Goal: Information Seeking & Learning: Learn about a topic

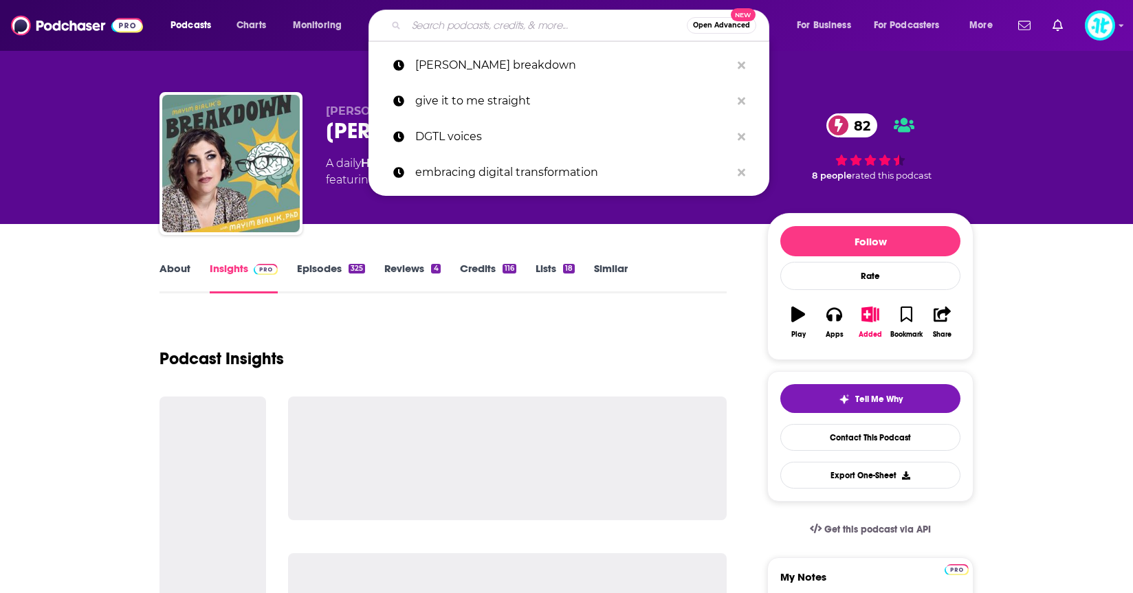
click at [515, 21] on input "Search podcasts, credits, & more..." at bounding box center [546, 25] width 280 height 22
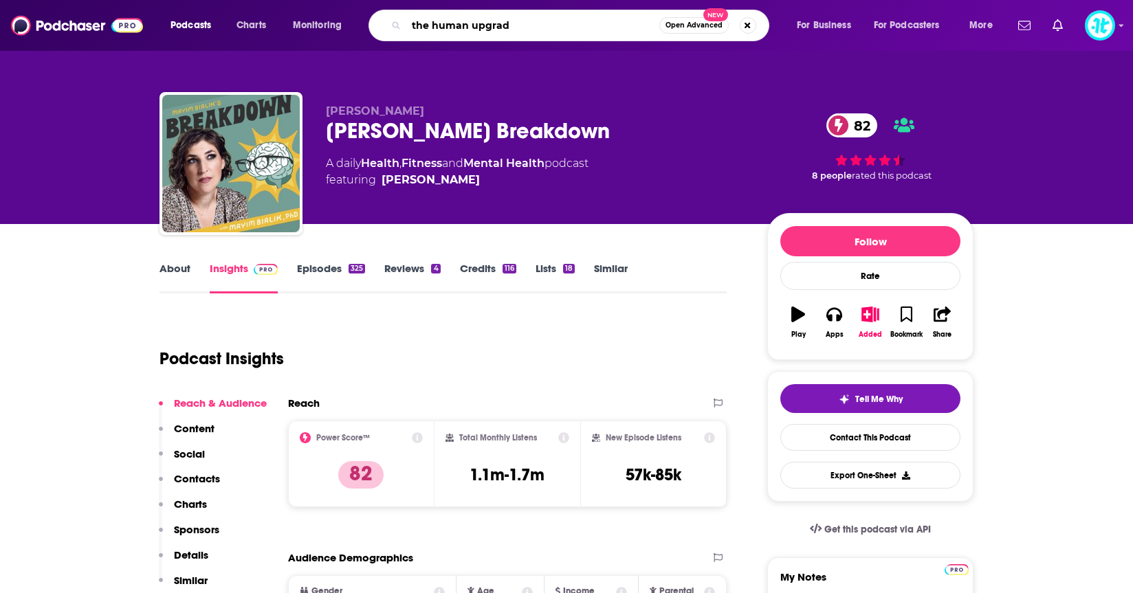
type input "the human upgrade"
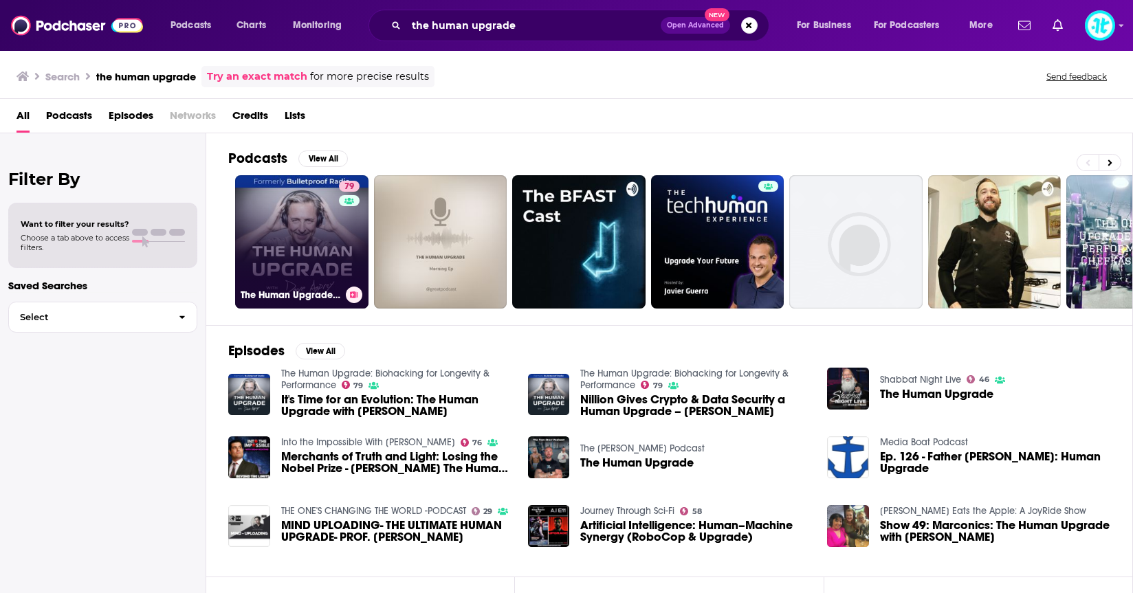
click at [312, 220] on link "79 The Human Upgrade: Biohacking for Longevity & Performance" at bounding box center [301, 241] width 133 height 133
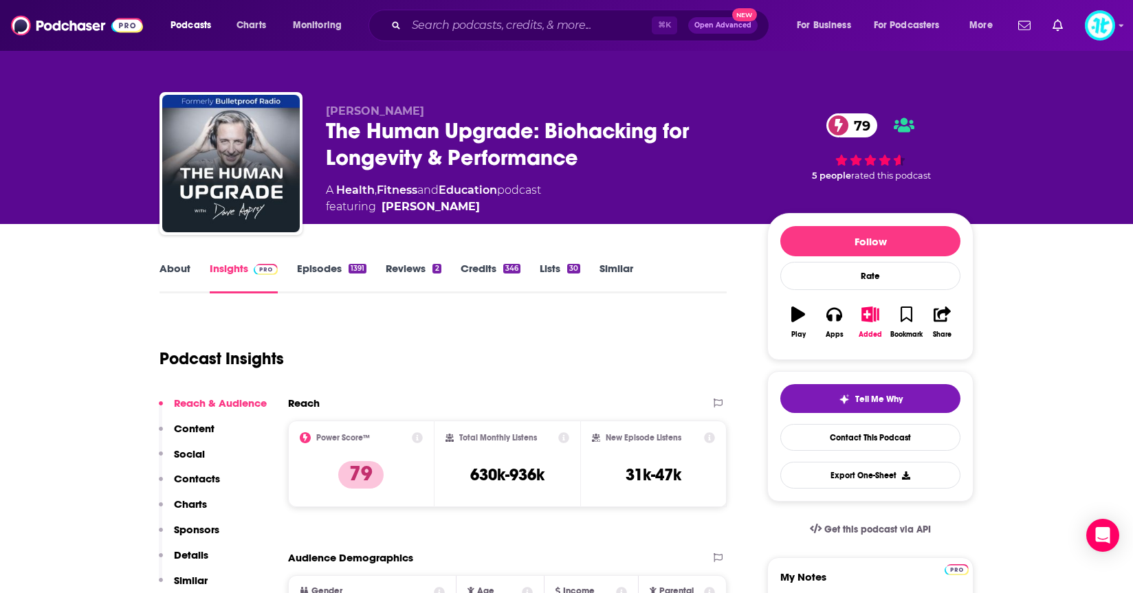
click at [330, 264] on link "Episodes 1391" at bounding box center [331, 278] width 69 height 32
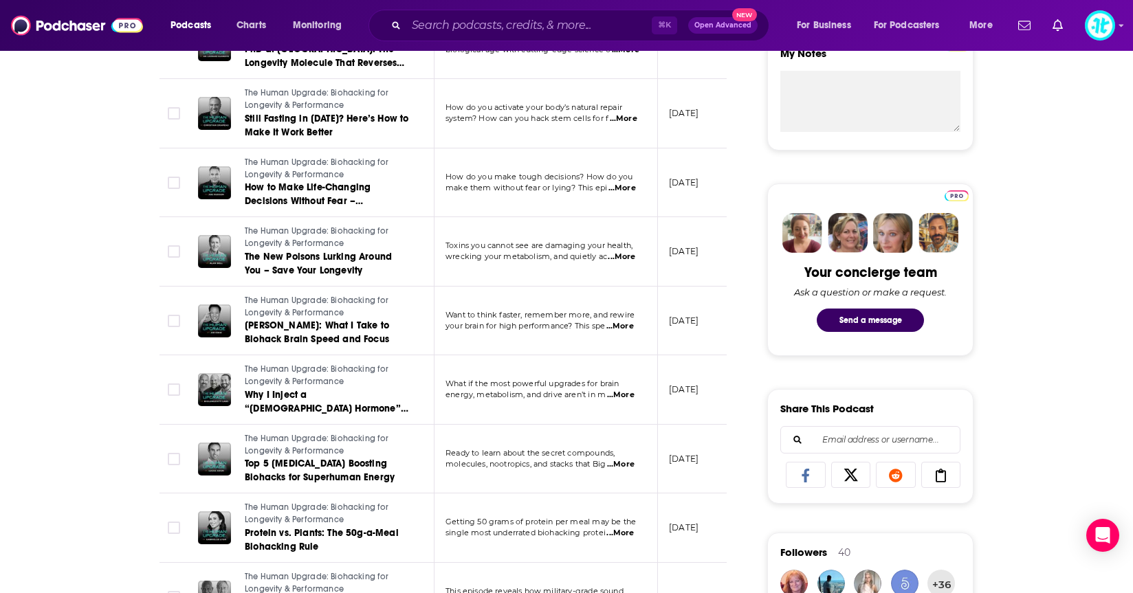
scroll to position [528, 0]
